Goal: Find specific page/section: Find specific page/section

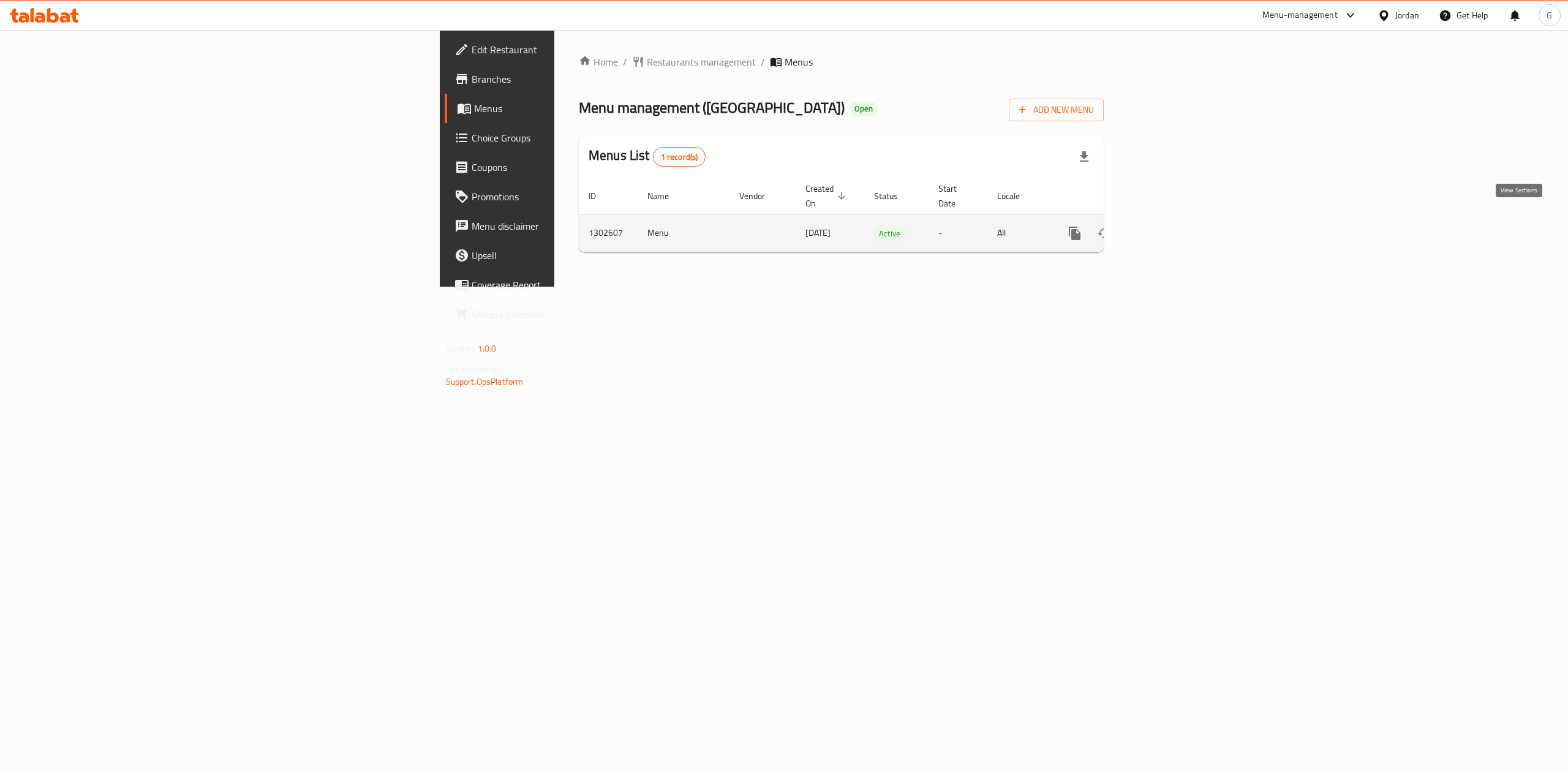
click at [1178, 218] on link "enhanced table" at bounding box center [1163, 233] width 30 height 30
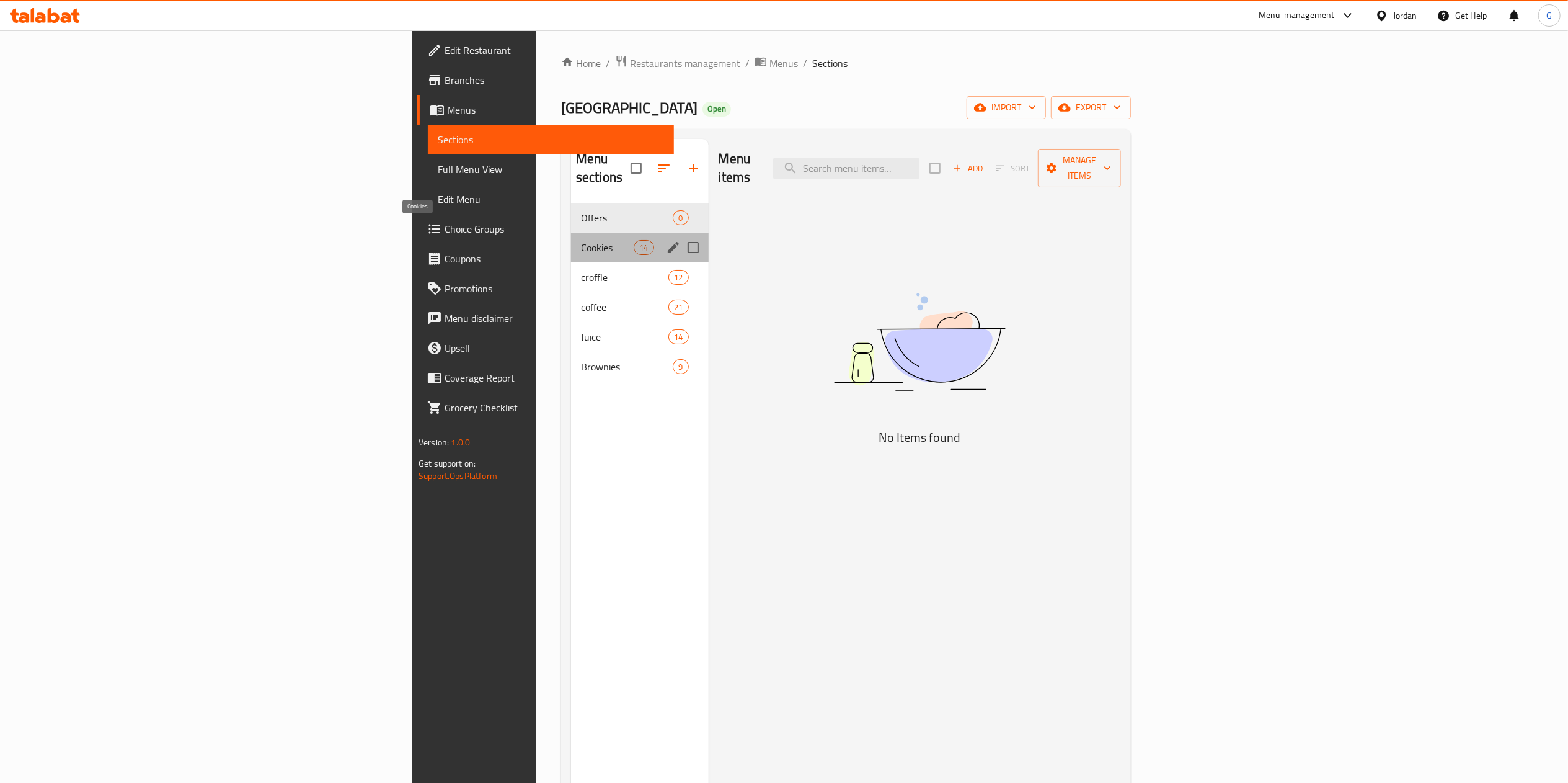
click at [581, 240] on span "Cookies" at bounding box center [607, 247] width 53 height 15
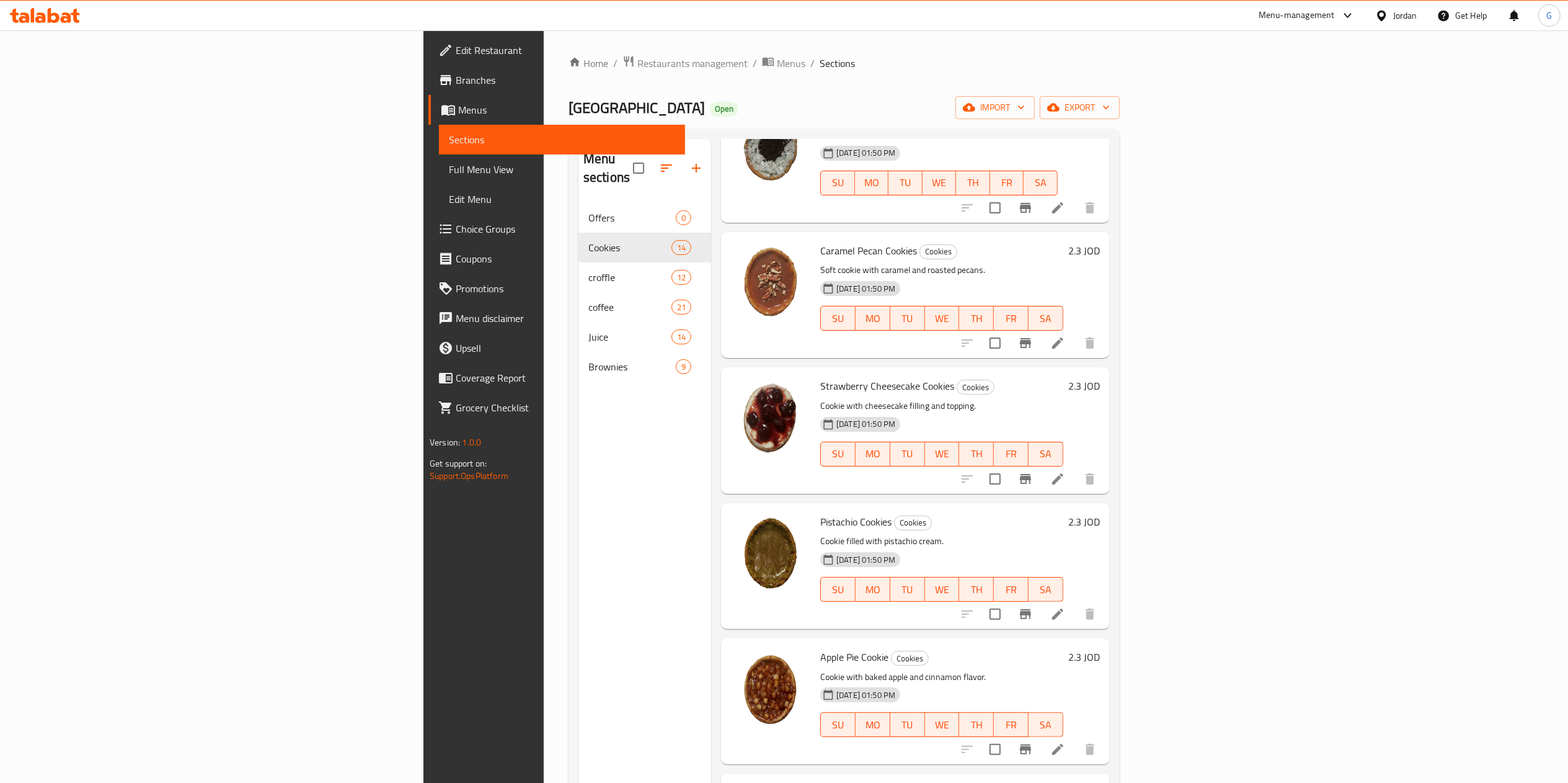
scroll to position [1144, 0]
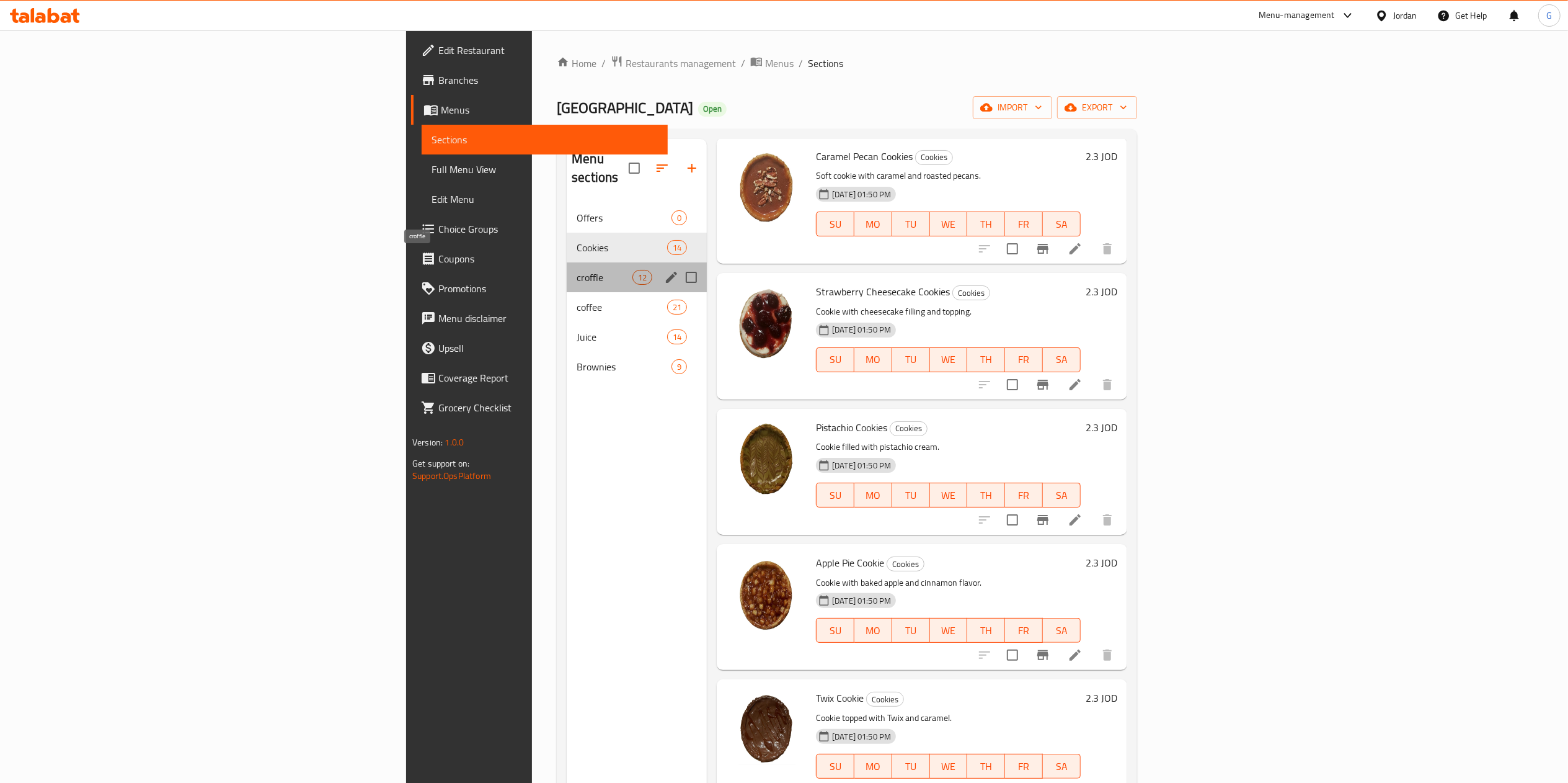
click at [576, 270] on span "croffle" at bounding box center [604, 277] width 56 height 15
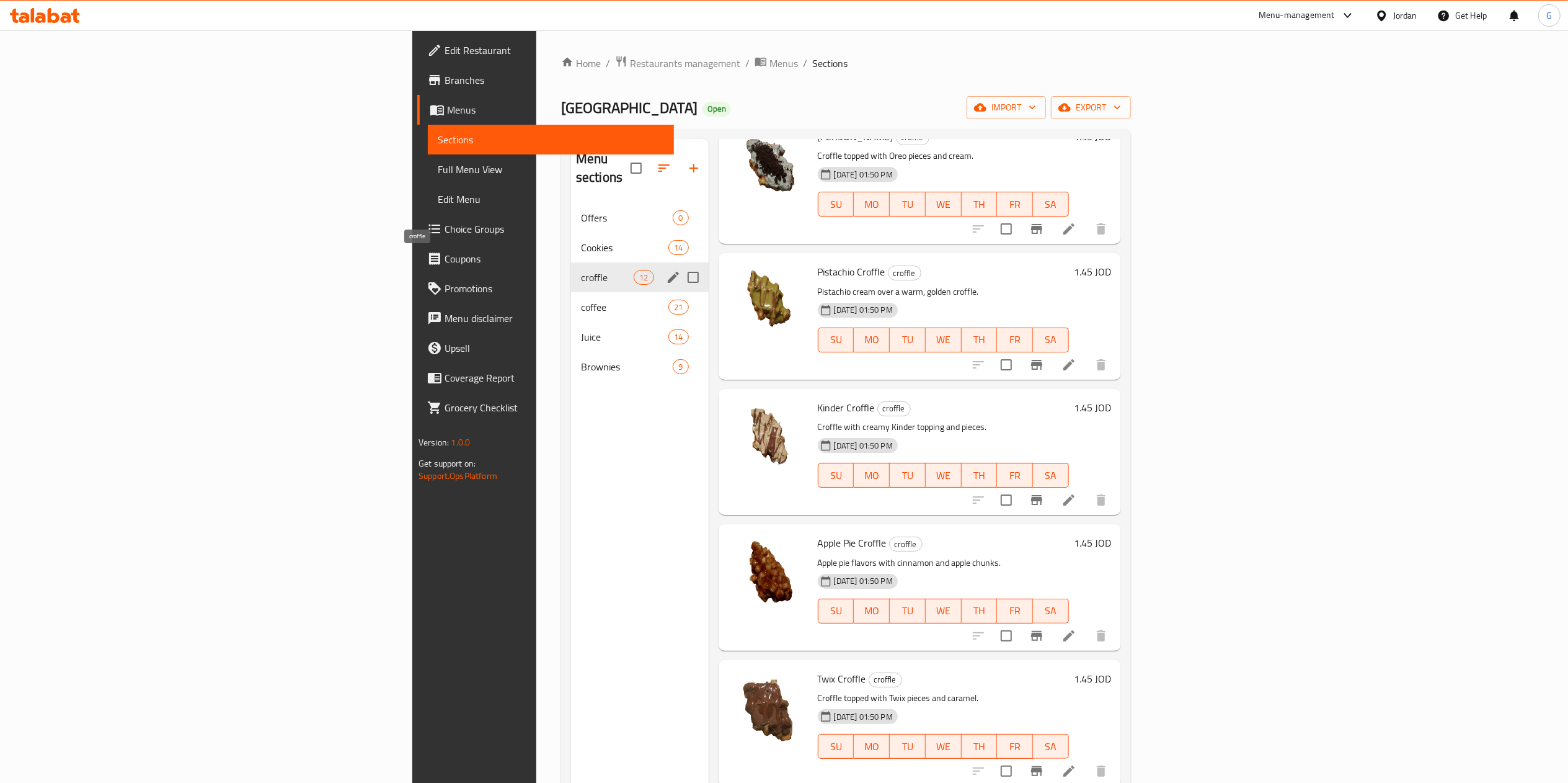
scroll to position [874, 0]
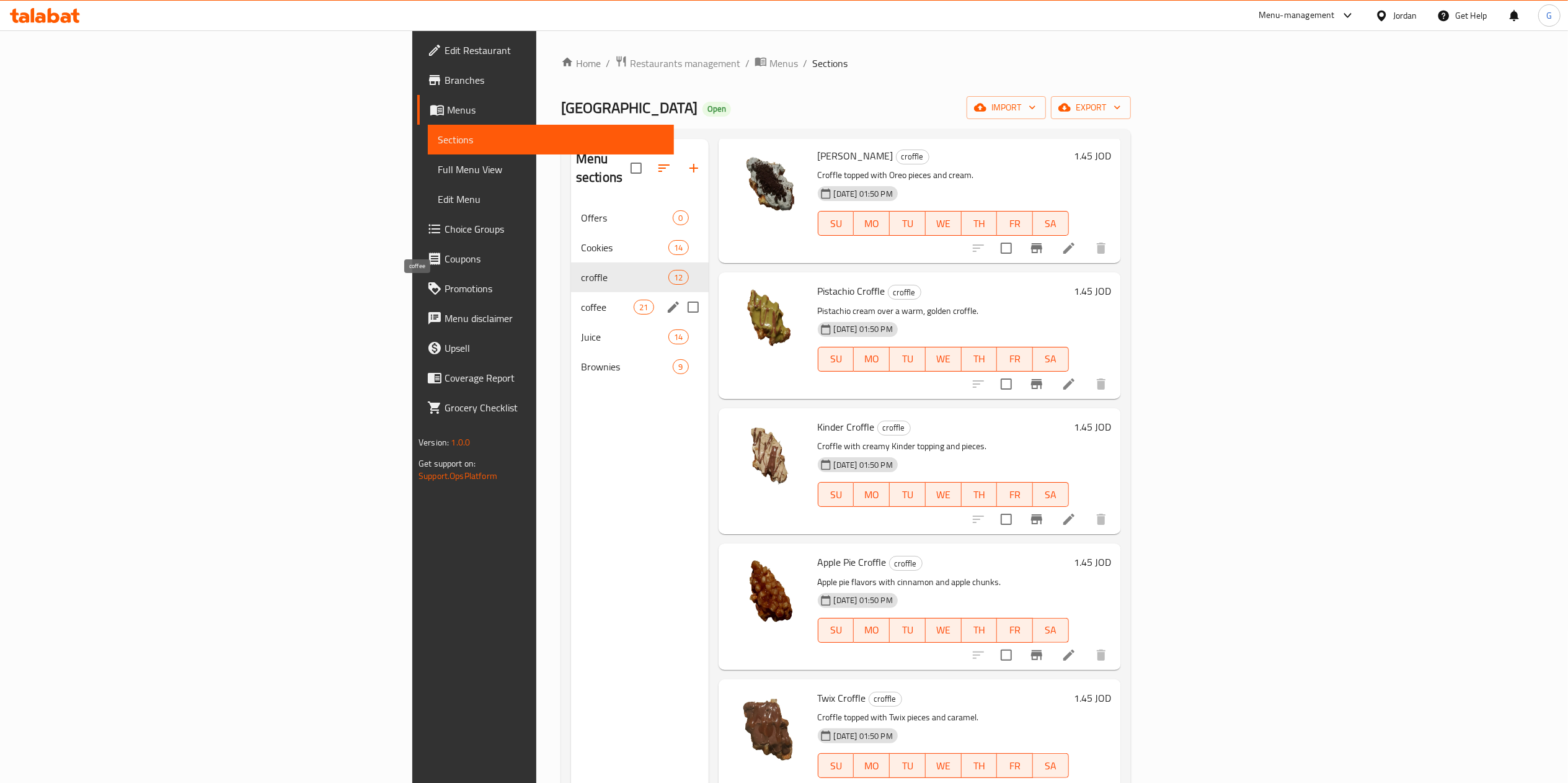
click at [581, 300] on span "coffee" at bounding box center [607, 307] width 53 height 15
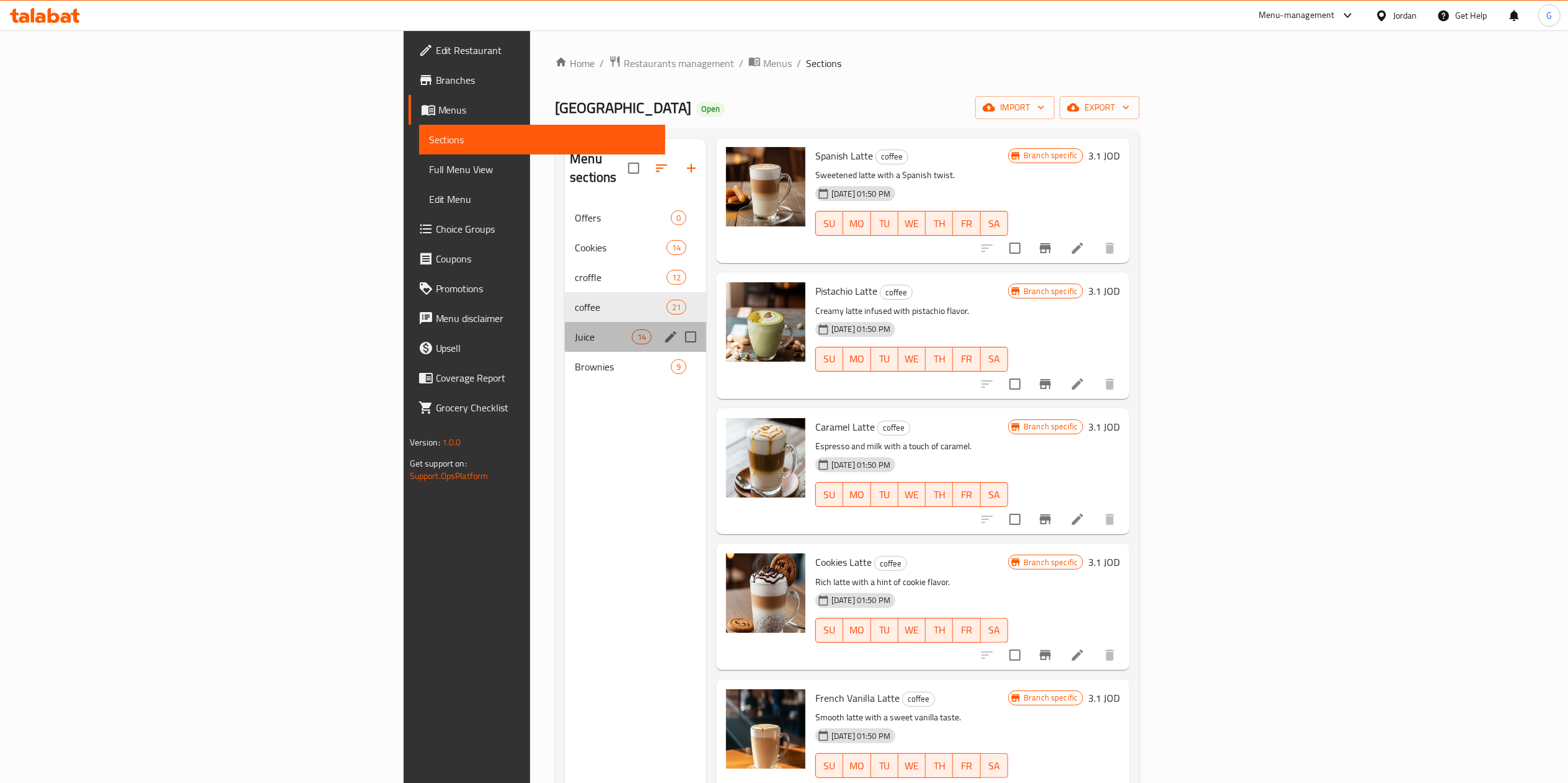
click at [565, 322] on div "Juice 14" at bounding box center [636, 337] width 141 height 30
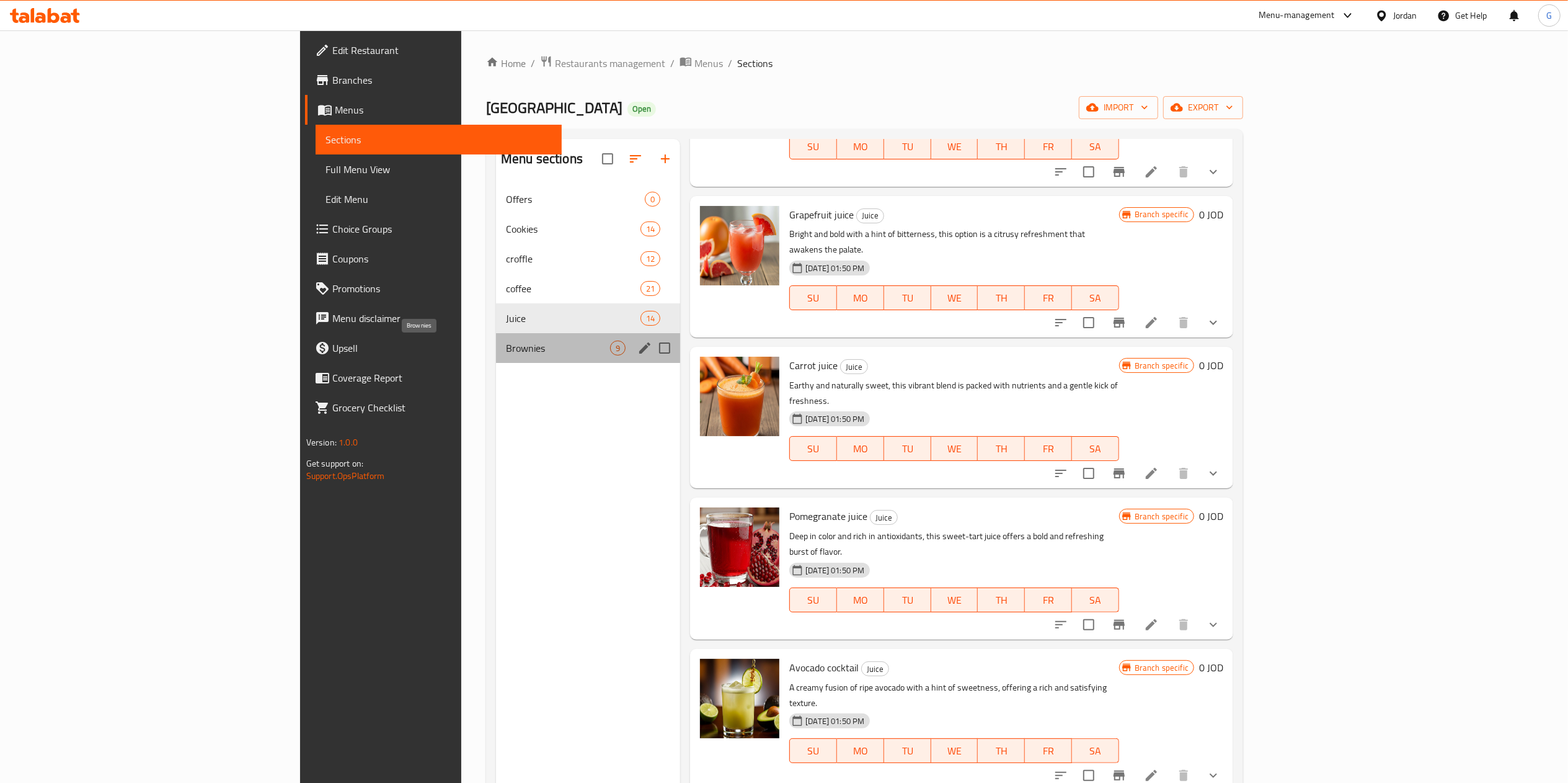
click at [506, 343] on span "Brownies" at bounding box center [558, 348] width 104 height 15
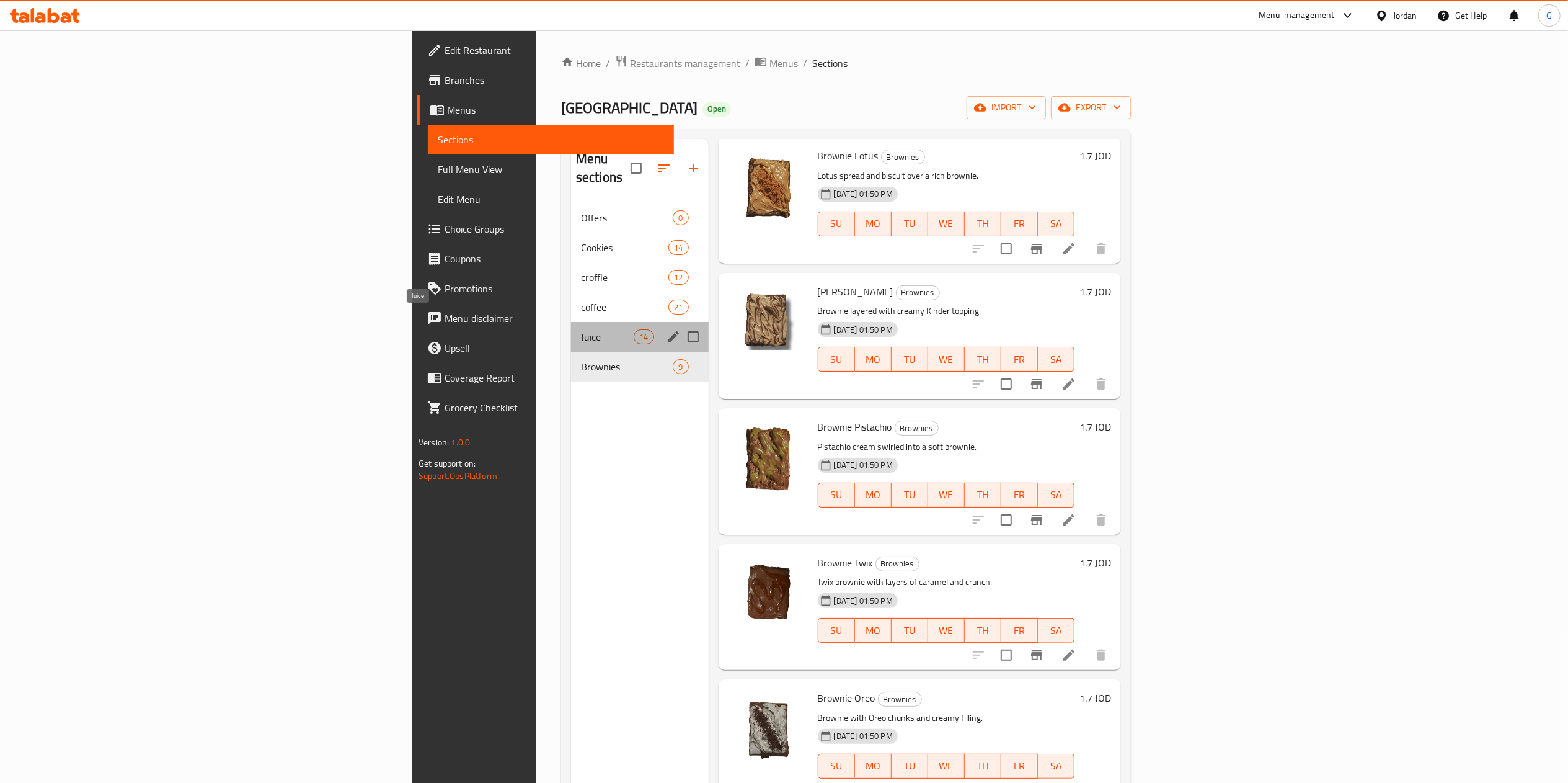
click at [581, 329] on span "Juice" at bounding box center [607, 336] width 53 height 15
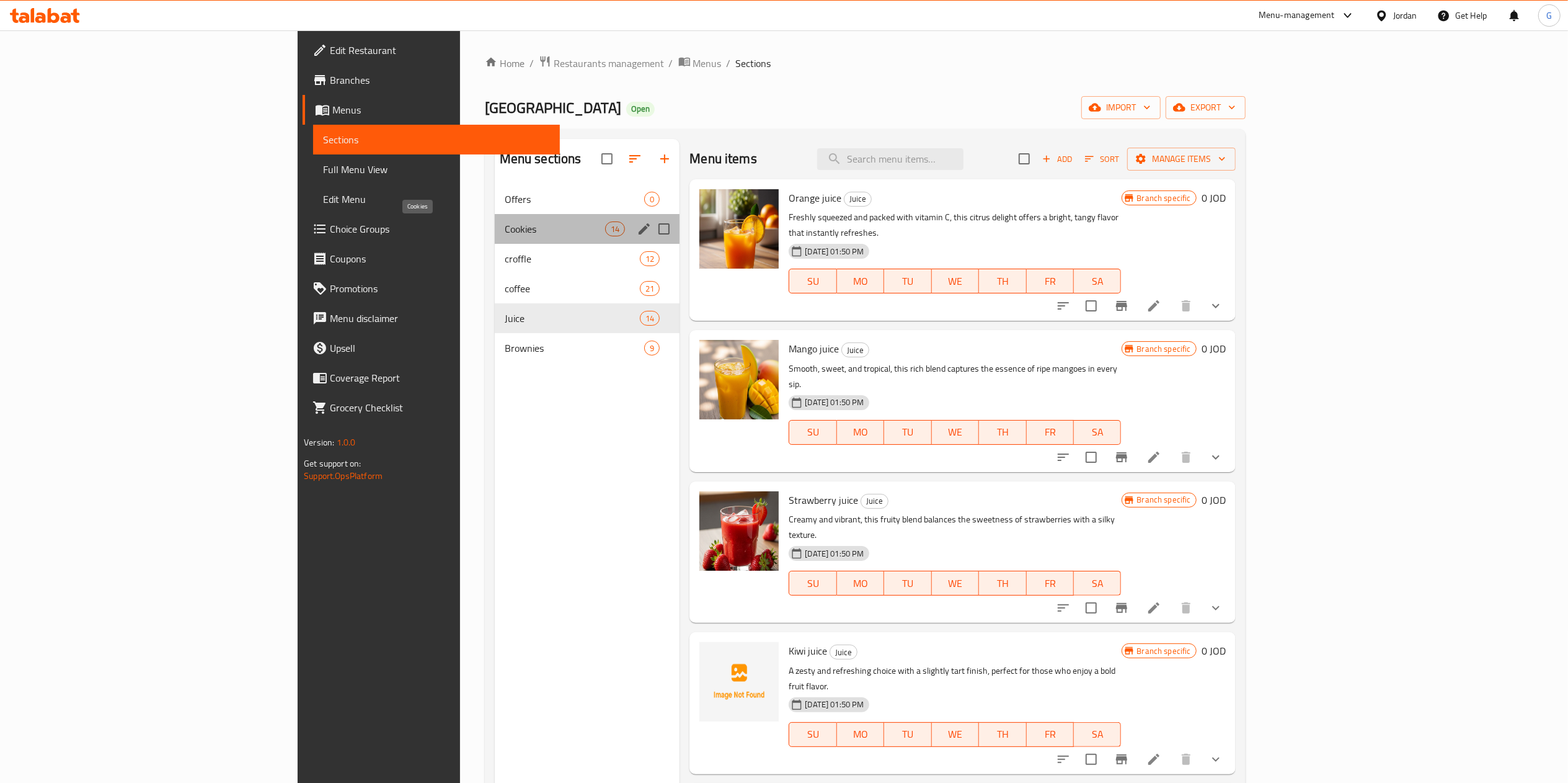
click at [504, 233] on span "Cookies" at bounding box center [554, 228] width 101 height 15
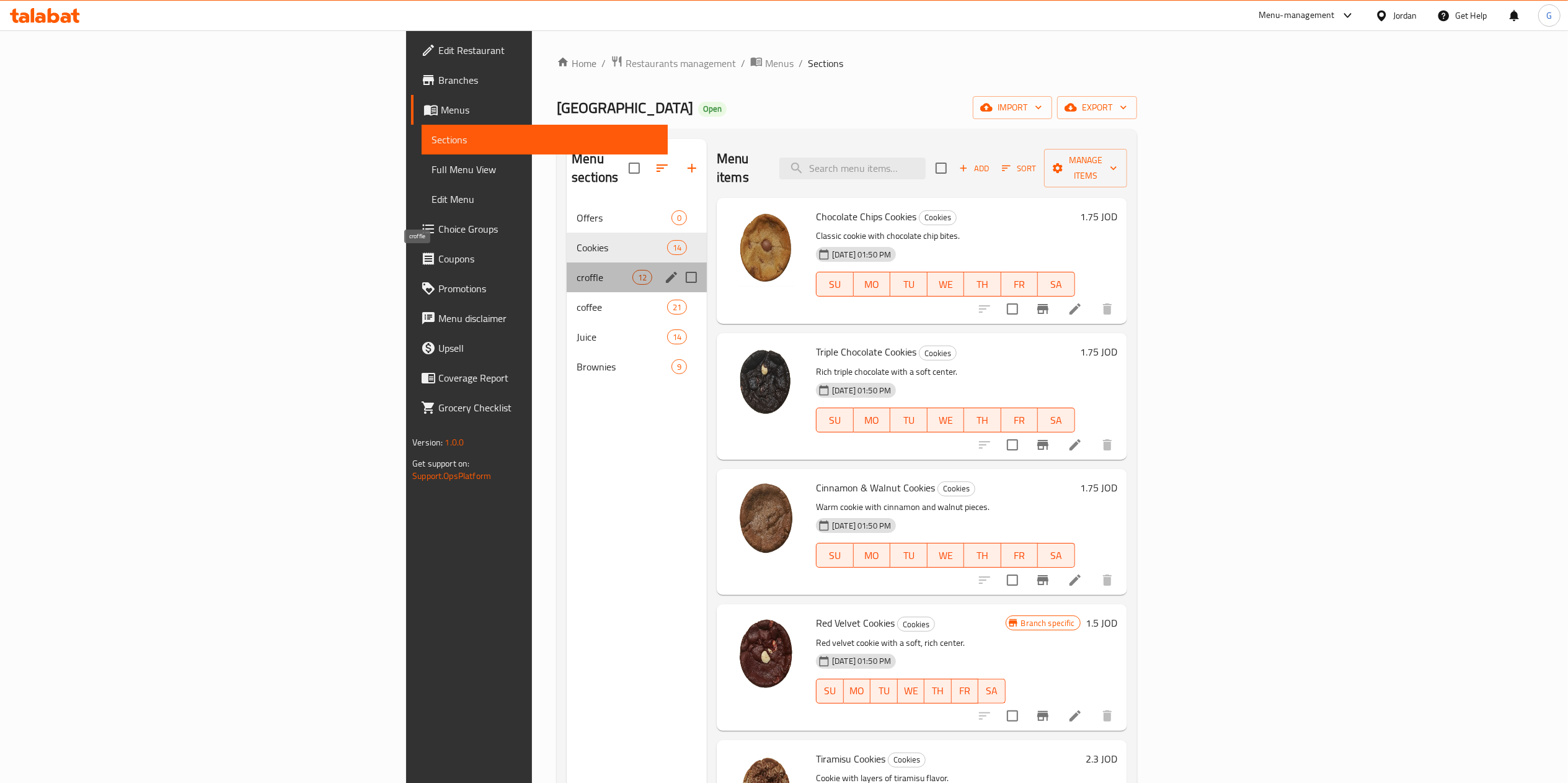
click at [576, 270] on span "croffle" at bounding box center [604, 277] width 56 height 15
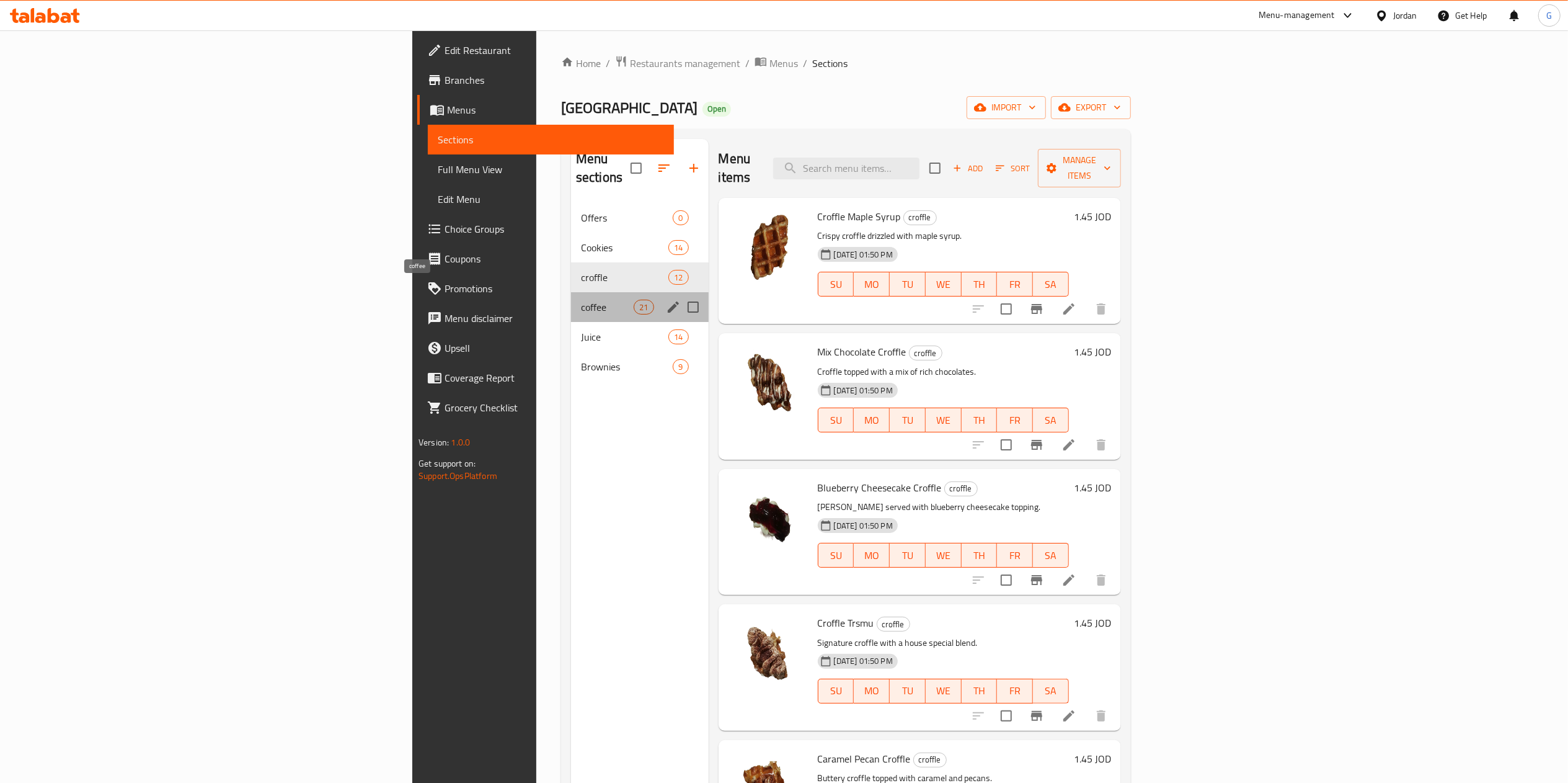
click at [581, 300] on span "coffee" at bounding box center [607, 307] width 53 height 15
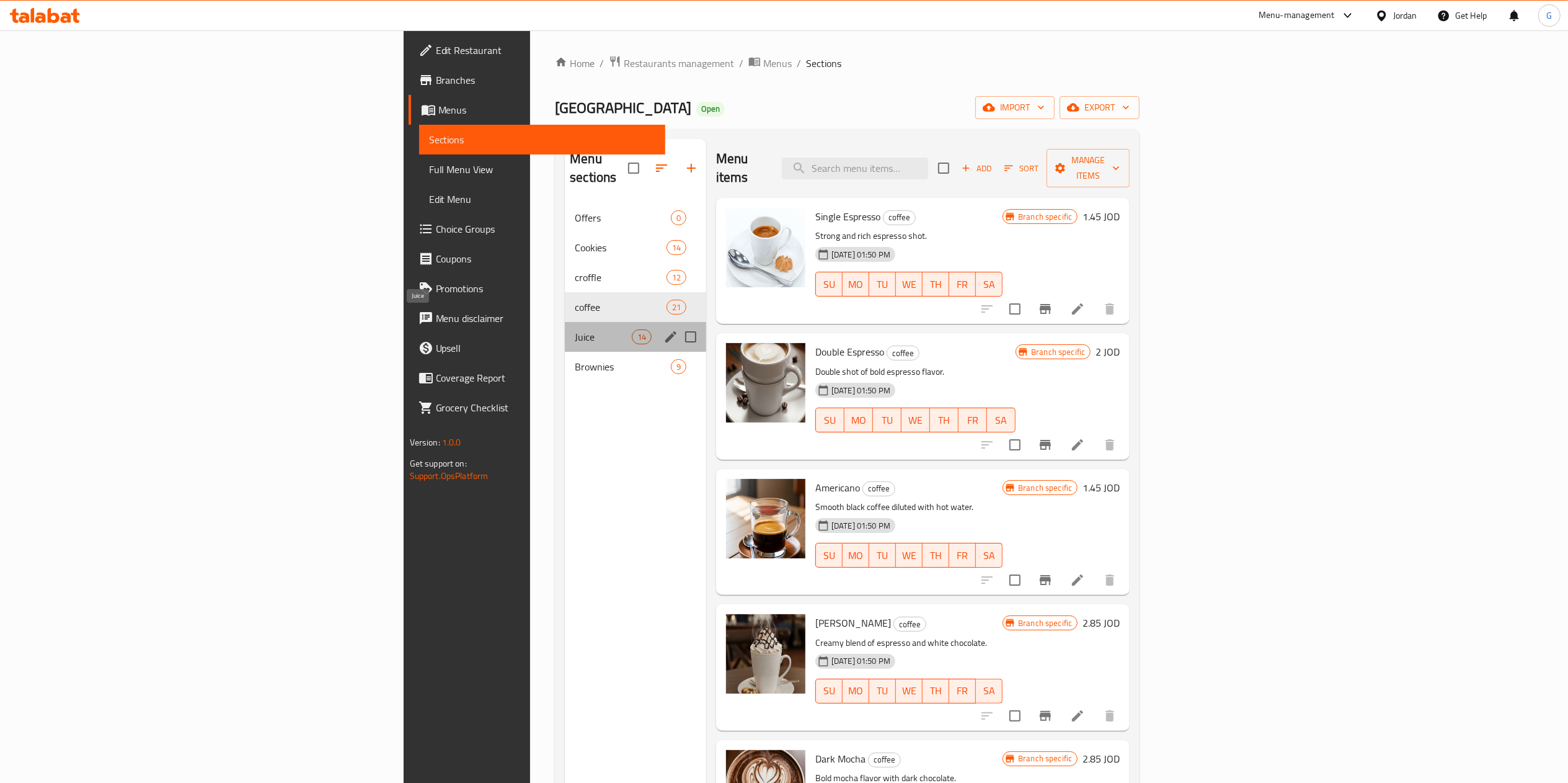
click at [575, 329] on span "Juice" at bounding box center [603, 336] width 56 height 15
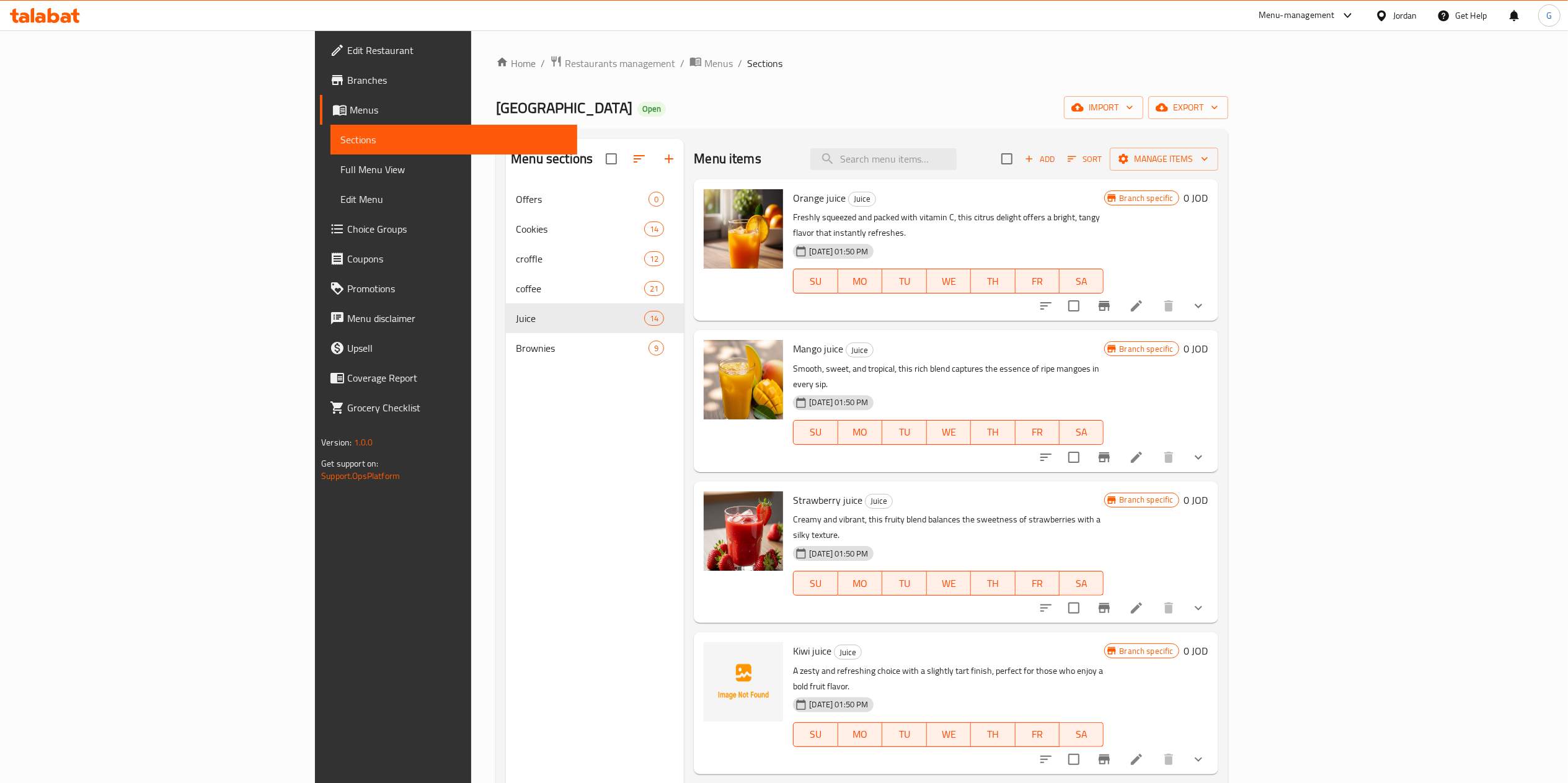
scroll to position [685, 0]
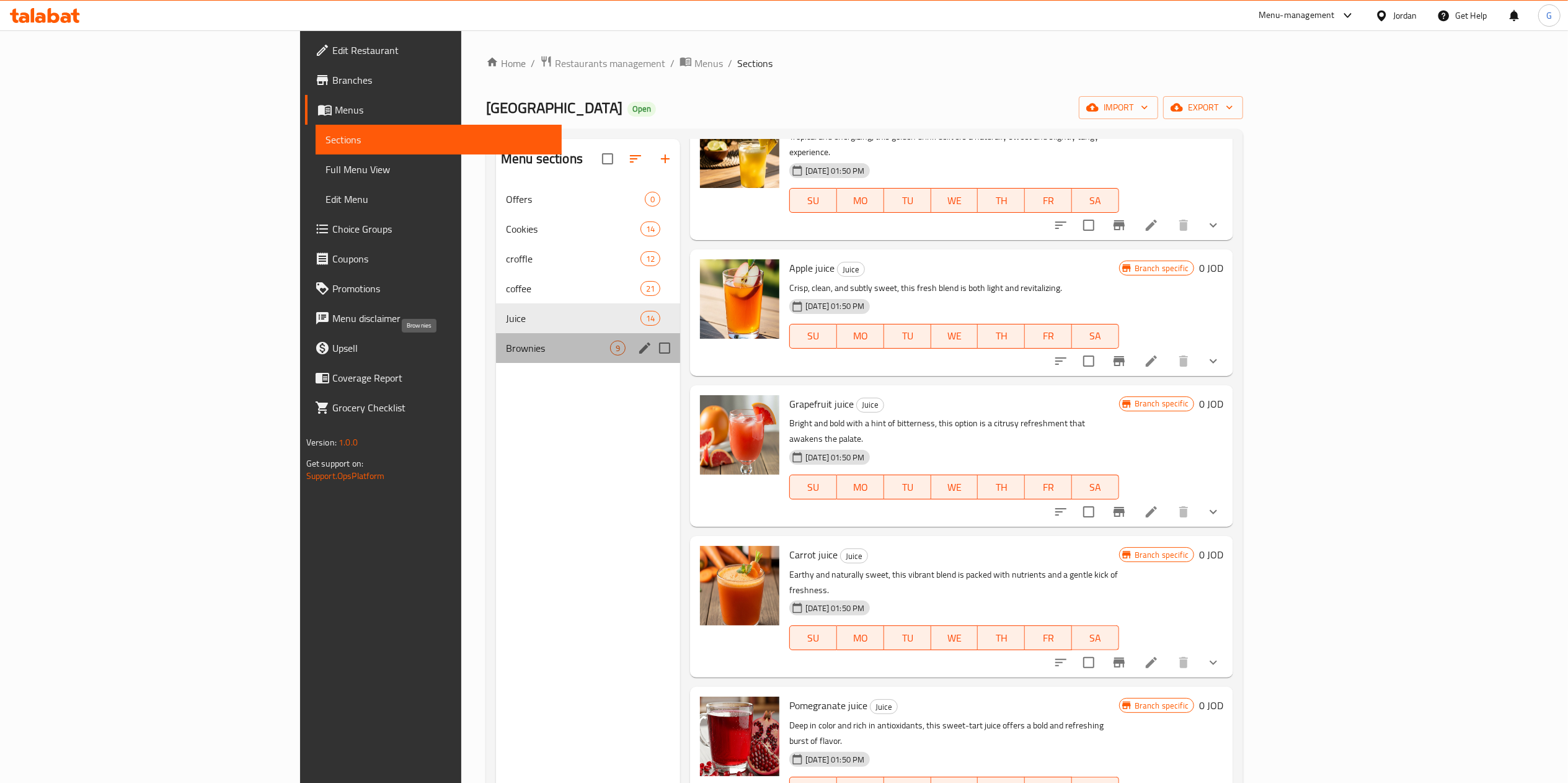
click at [506, 347] on span "Brownies" at bounding box center [558, 348] width 104 height 15
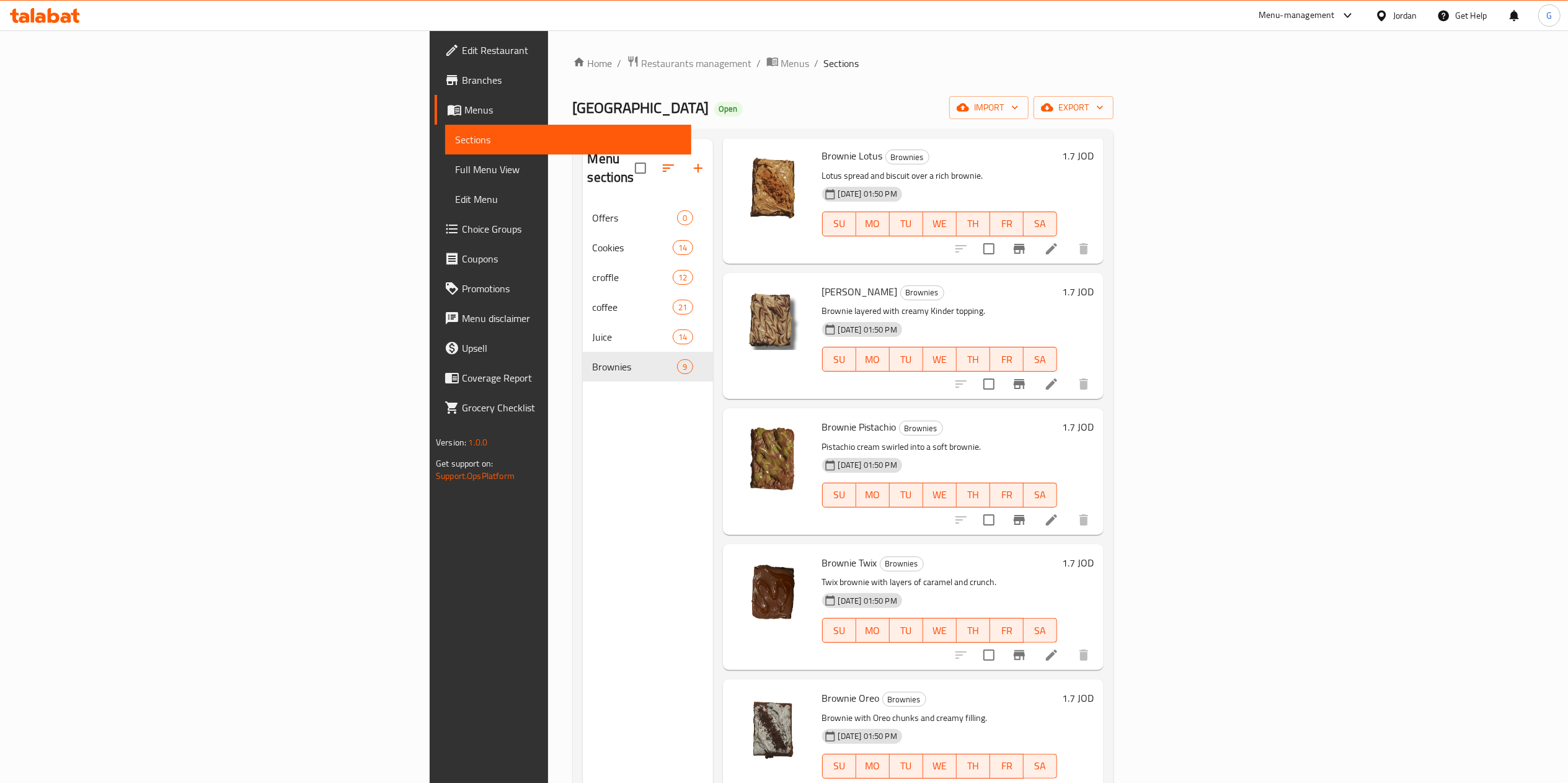
click at [79, 21] on icon at bounding box center [75, 16] width 9 height 14
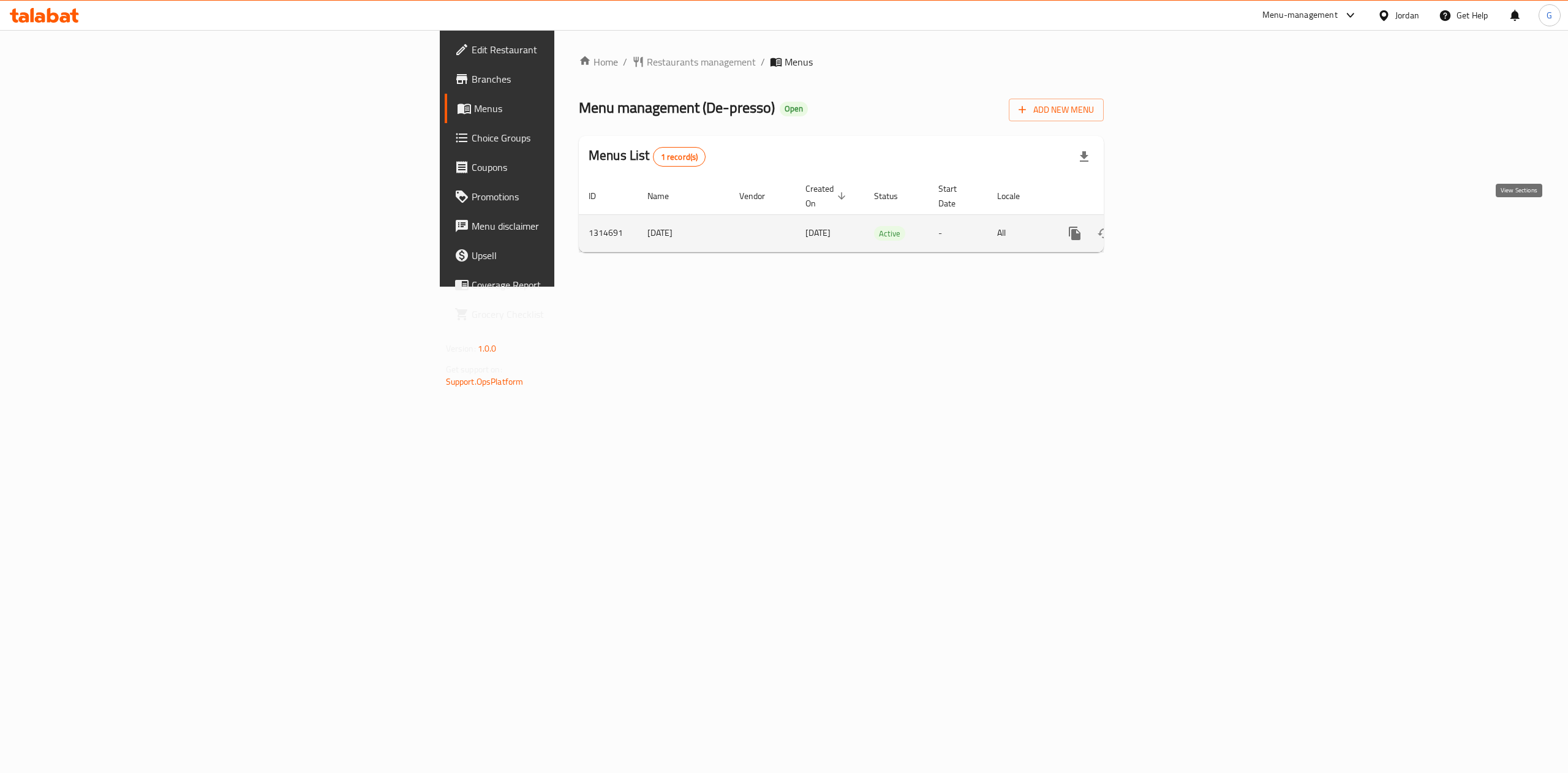
click at [1168, 228] on icon "enhanced table" at bounding box center [1163, 233] width 11 height 11
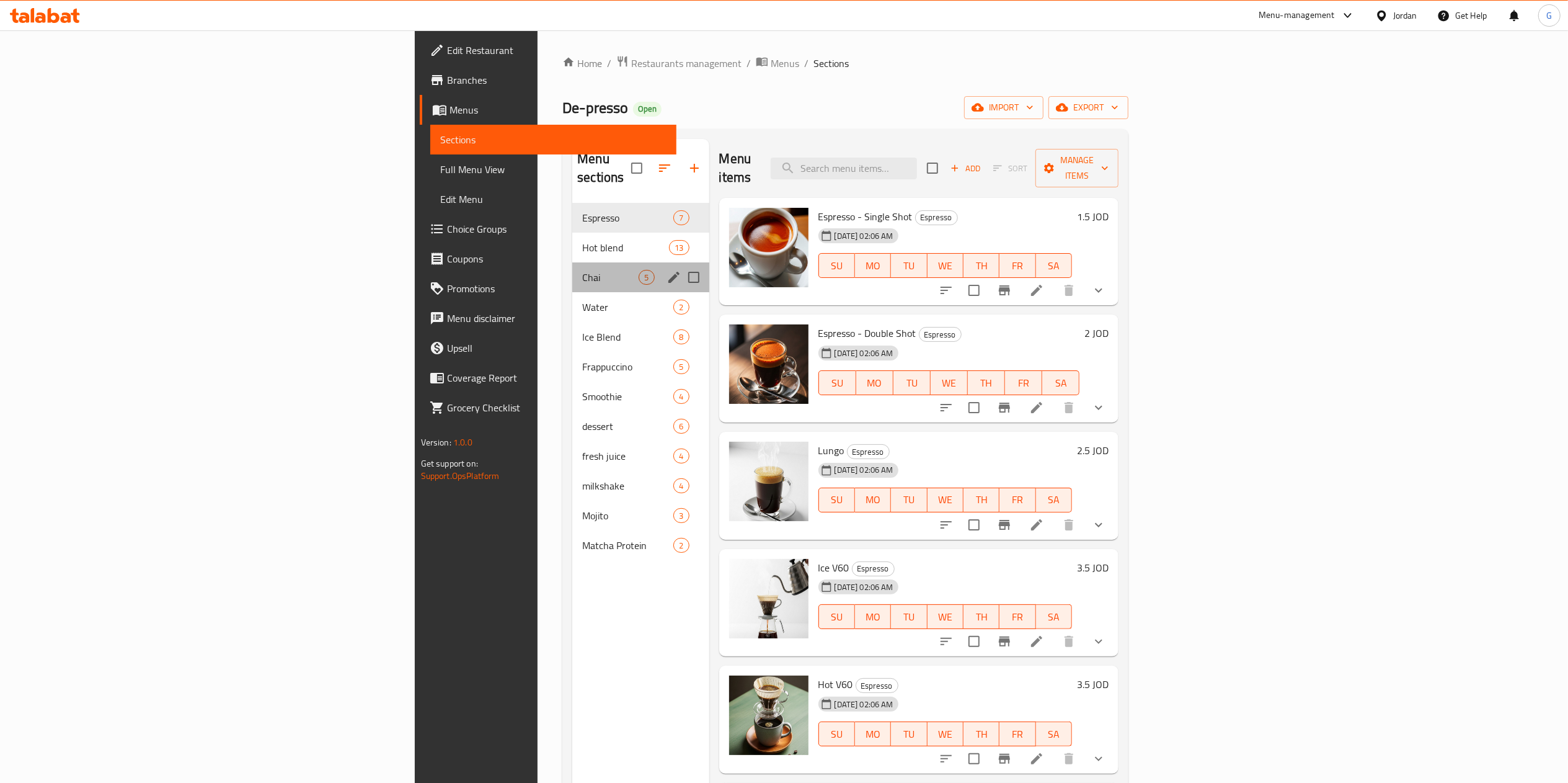
click at [572, 269] on div "Chai 5" at bounding box center [640, 278] width 136 height 30
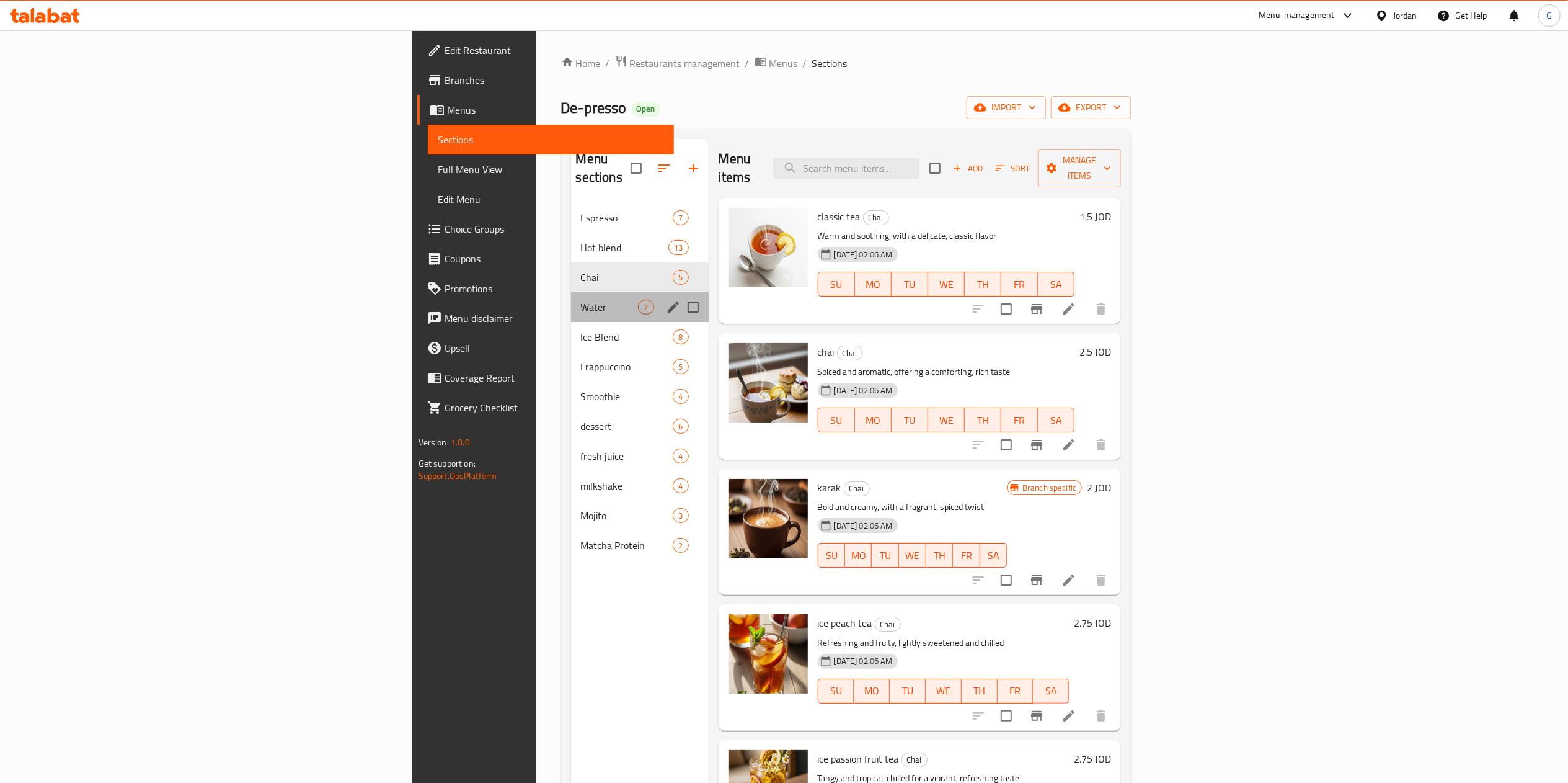
click at [571, 300] on div "Water 2" at bounding box center [639, 307] width 138 height 30
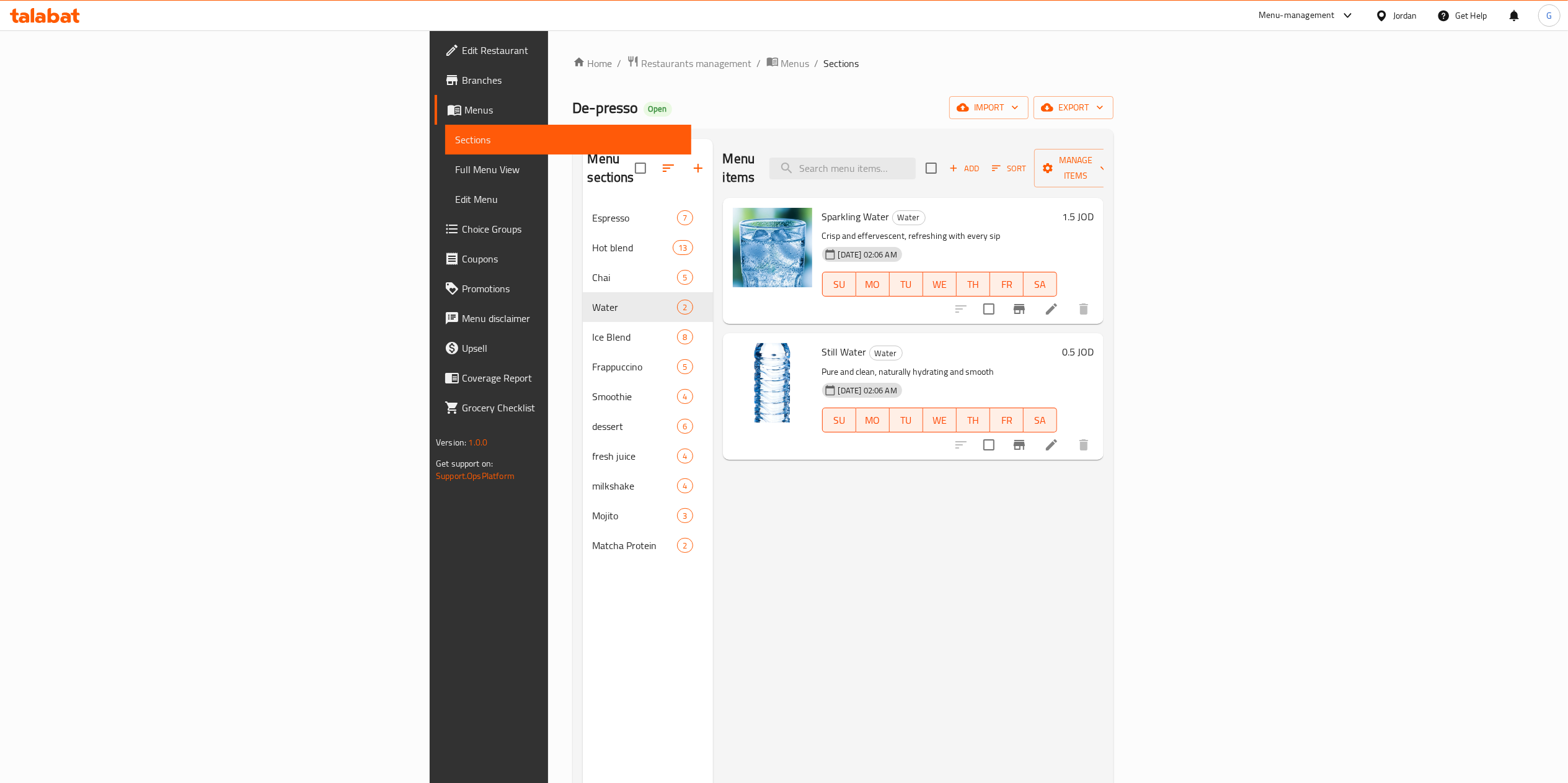
click at [74, 10] on icon at bounding box center [75, 16] width 9 height 14
